Goal: Entertainment & Leisure: Consume media (video, audio)

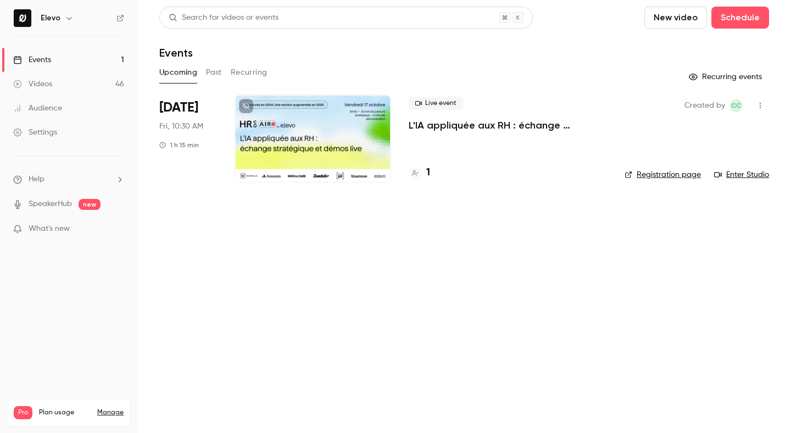
click at [102, 85] on link "Videos 46" at bounding box center [68, 84] width 137 height 24
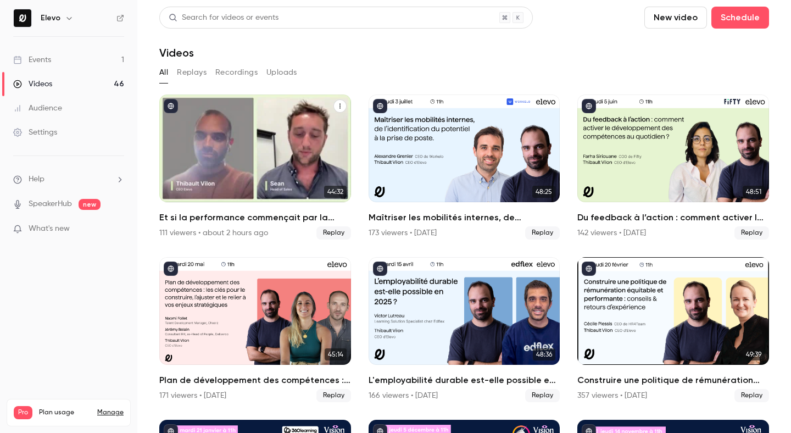
click at [275, 143] on div "Et si la performance commençait par la santé mentale des équipes ?" at bounding box center [255, 149] width 192 height 108
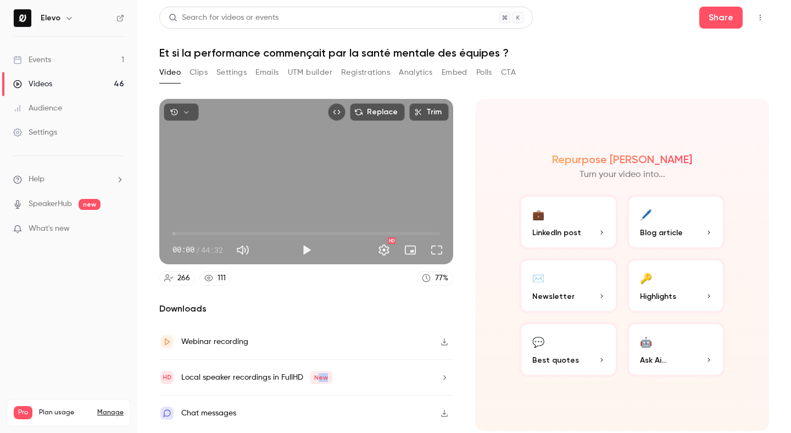
click at [315, 381] on span "New" at bounding box center [321, 377] width 23 height 13
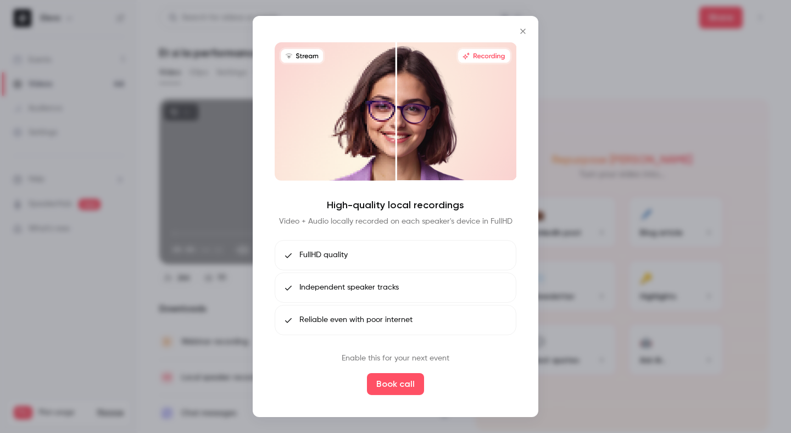
click at [229, 342] on div at bounding box center [395, 216] width 791 height 433
